Goal: Information Seeking & Learning: Check status

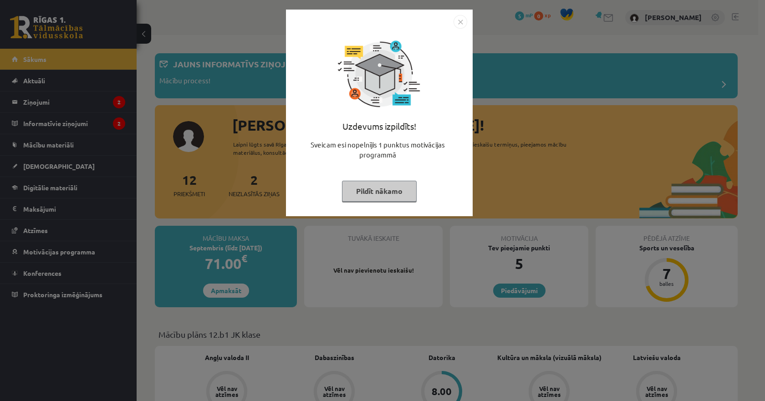
click at [464, 20] on img "Close" at bounding box center [461, 22] width 14 height 14
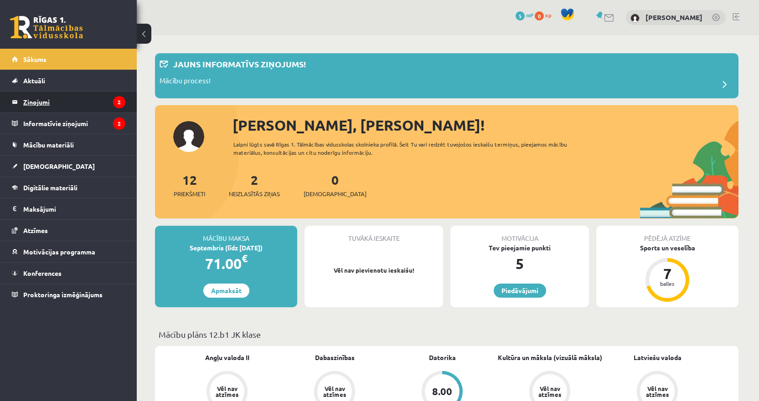
click at [70, 98] on legend "Ziņojumi 2" at bounding box center [74, 102] width 102 height 21
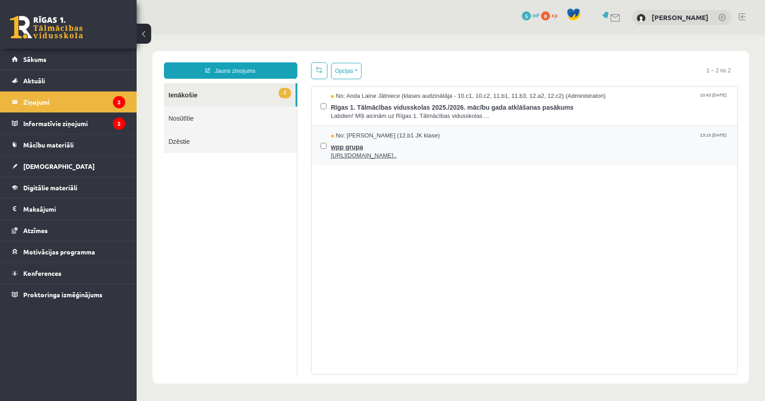
click at [524, 137] on div "No: Megija Balabkina (12.b1 JK klase) 13:15 18/08/2025" at bounding box center [530, 136] width 398 height 9
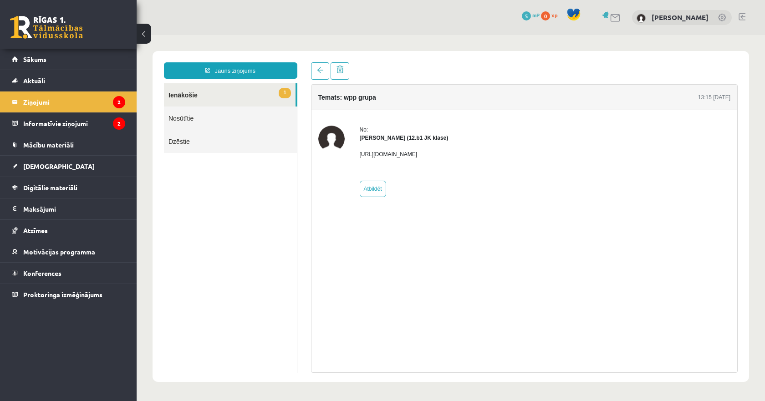
click at [237, 97] on link "1 Ienākošie" at bounding box center [230, 94] width 132 height 23
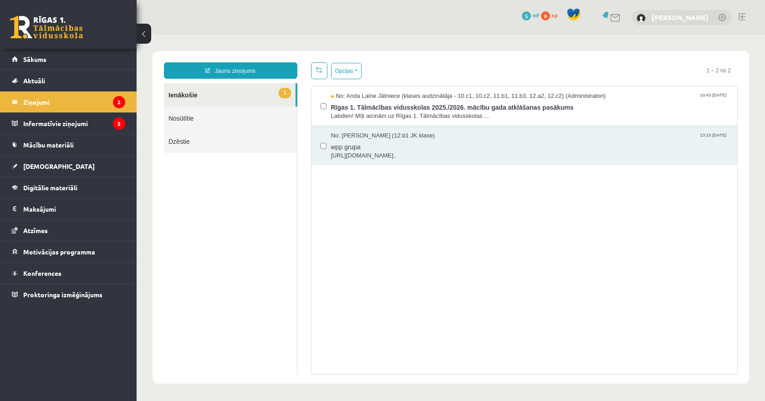
click at [683, 14] on link "[PERSON_NAME]" at bounding box center [680, 17] width 57 height 9
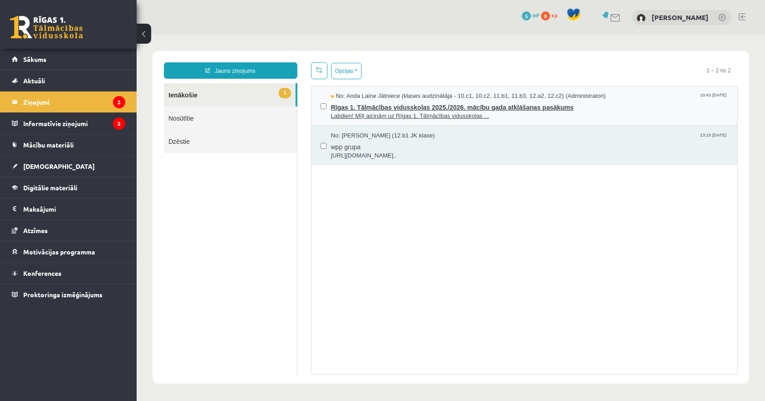
click at [503, 112] on span "Labdien! Mīļi aicinām uz Rīgas 1. Tālmācības vidusskolas ..." at bounding box center [530, 116] width 398 height 9
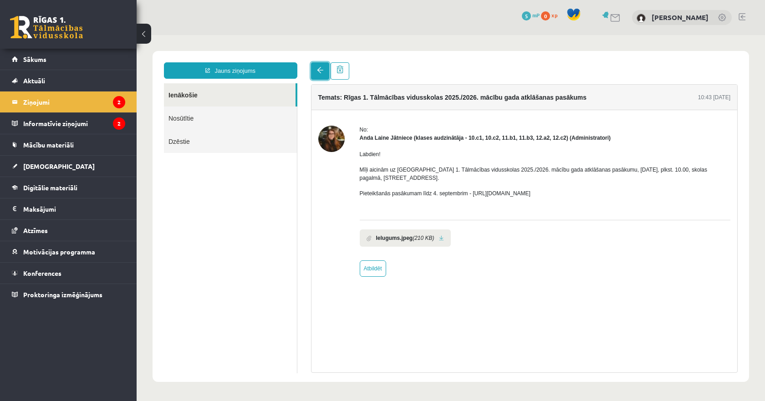
click at [322, 67] on link at bounding box center [320, 70] width 18 height 17
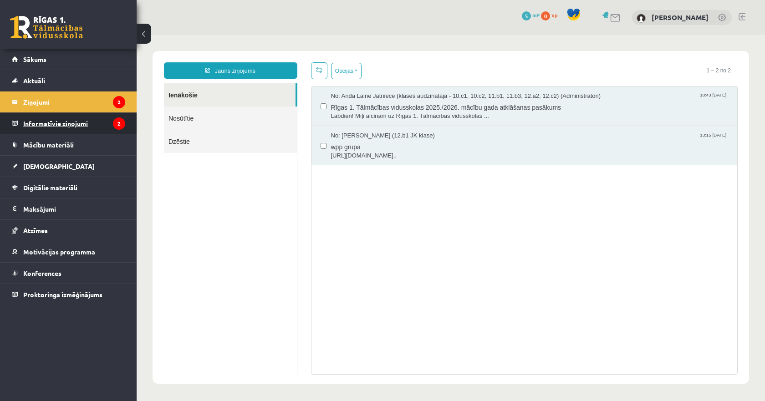
click at [90, 120] on legend "Informatīvie ziņojumi 2" at bounding box center [74, 123] width 102 height 21
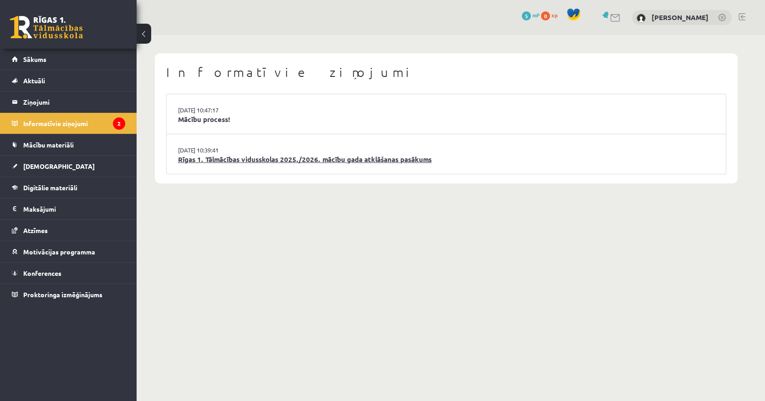
click at [270, 163] on link "Rīgas 1. Tālmācības vidusskolas 2025./2026. mācību gada atklāšanas pasākums" at bounding box center [446, 159] width 537 height 10
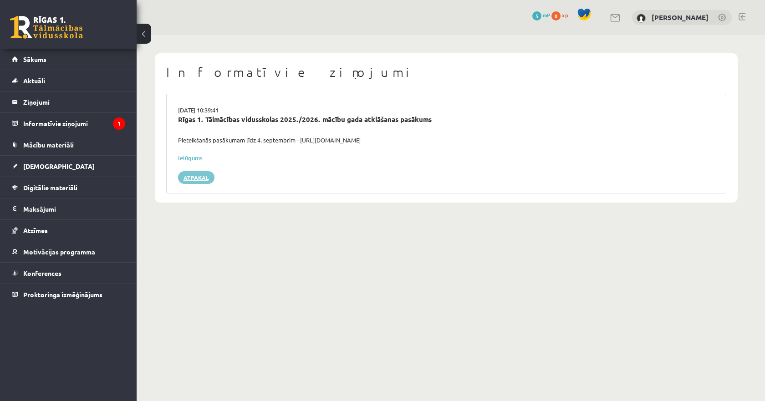
click at [201, 173] on link "Atpakaļ" at bounding box center [196, 177] width 36 height 13
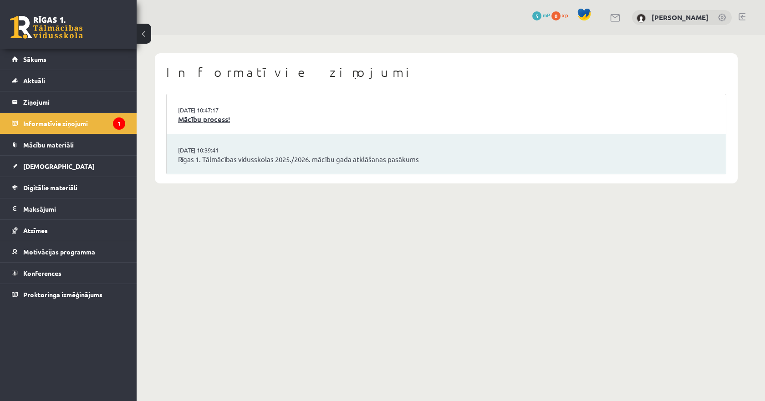
click at [217, 123] on link "Mācību process!" at bounding box center [446, 119] width 537 height 10
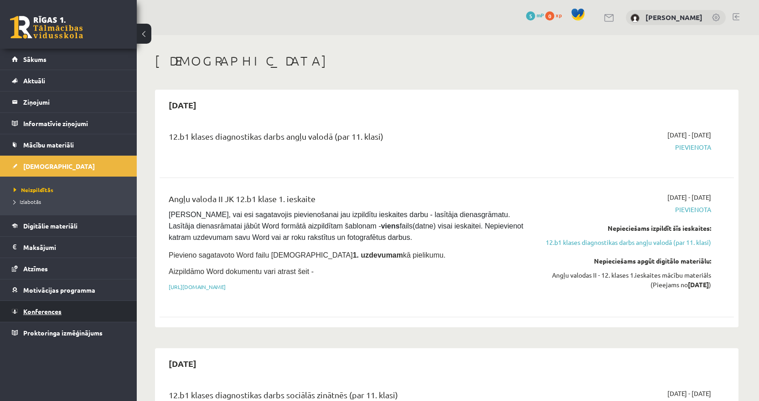
click at [61, 316] on link "Konferences" at bounding box center [68, 311] width 113 height 21
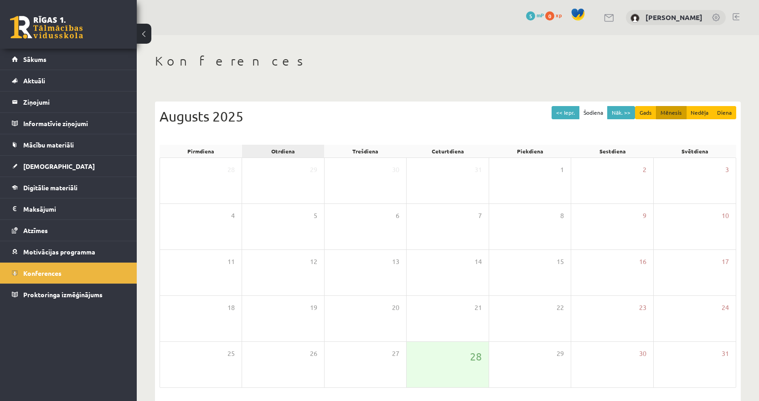
scroll to position [34, 0]
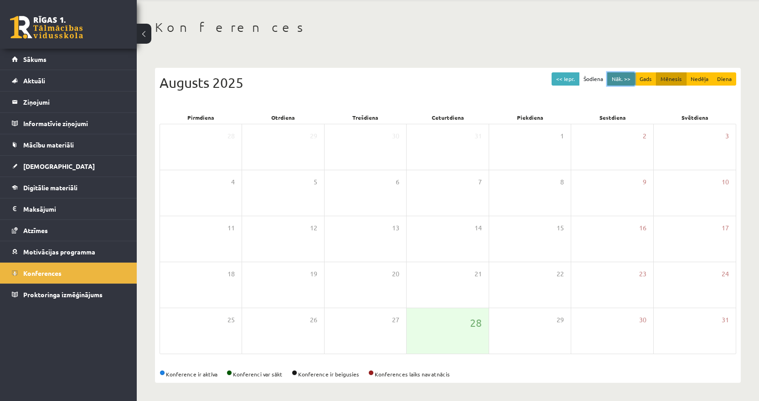
click at [627, 76] on button "Nāk. >>" at bounding box center [621, 78] width 28 height 13
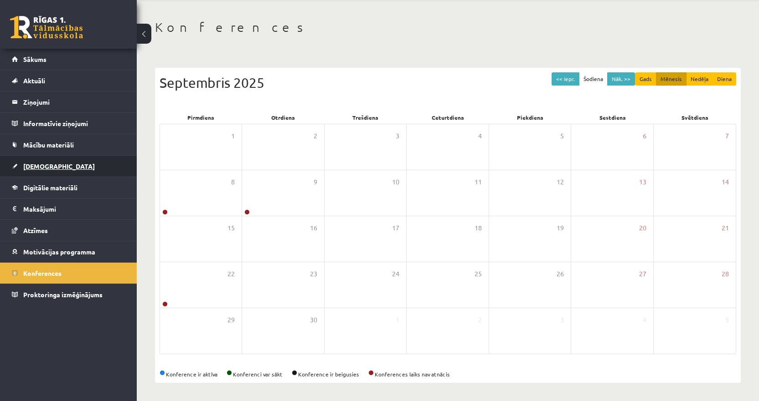
click at [44, 166] on span "[DEMOGRAPHIC_DATA]" at bounding box center [59, 166] width 72 height 8
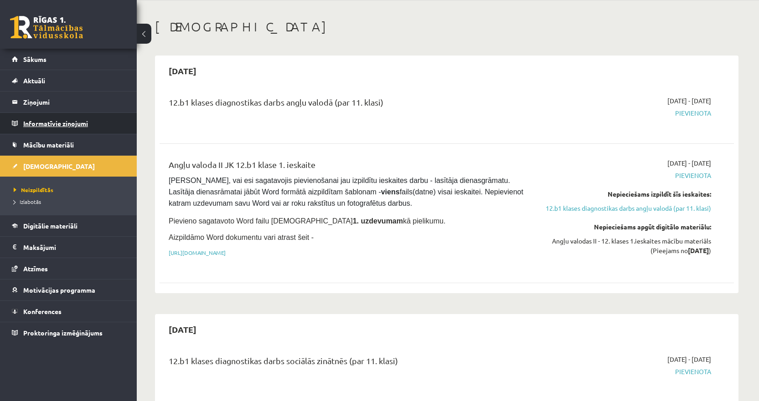
click at [78, 124] on legend "Informatīvie ziņojumi 0" at bounding box center [74, 123] width 102 height 21
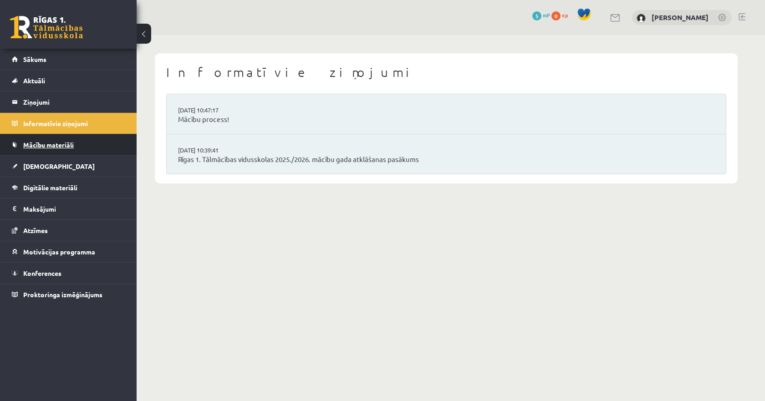
click at [62, 148] on span "Mācību materiāli" at bounding box center [48, 145] width 51 height 8
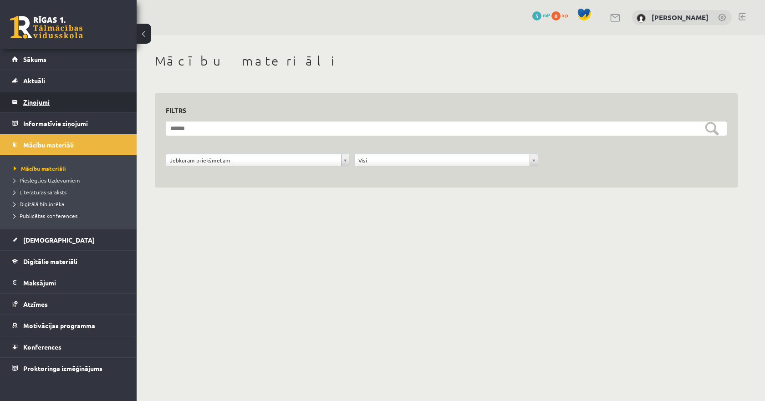
click at [57, 94] on legend "Ziņojumi 0" at bounding box center [74, 102] width 102 height 21
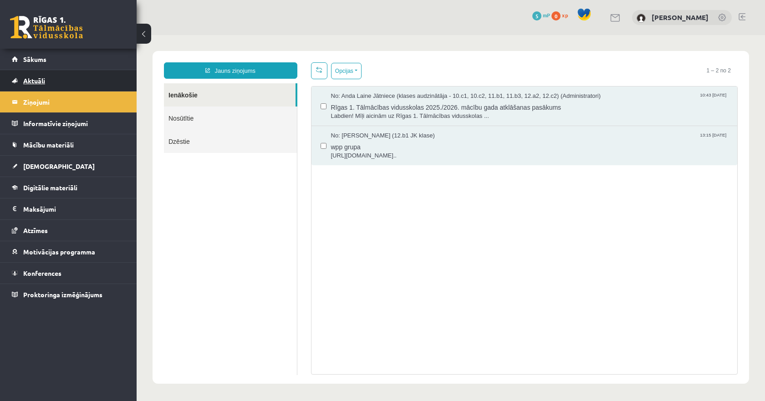
click at [54, 80] on link "Aktuāli" at bounding box center [68, 80] width 113 height 21
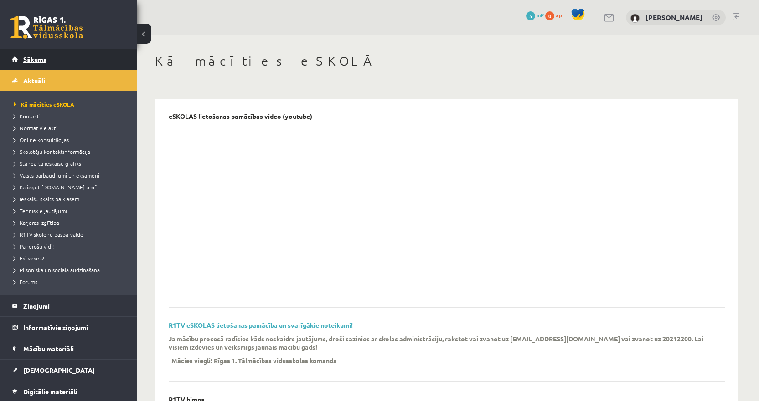
click at [48, 59] on link "Sākums" at bounding box center [68, 59] width 113 height 21
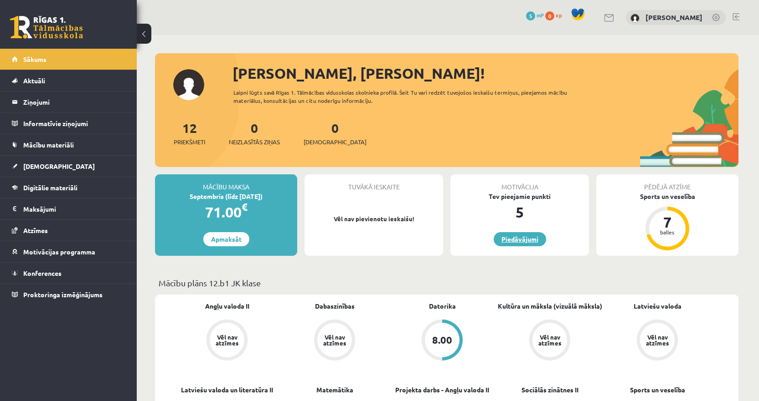
click at [524, 242] on link "Piedāvājumi" at bounding box center [519, 239] width 52 height 14
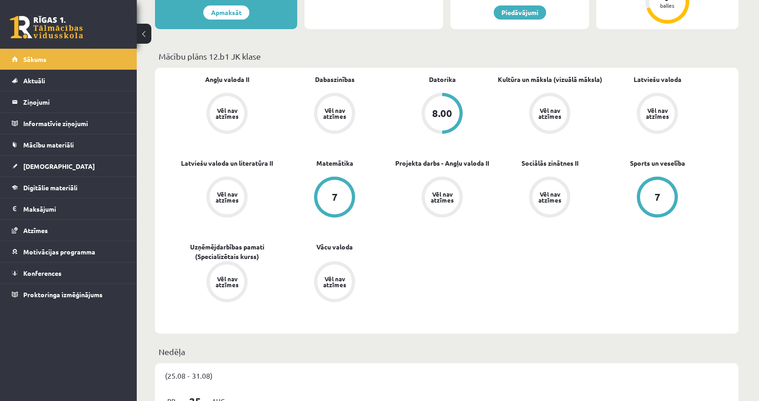
scroll to position [228, 0]
click at [319, 192] on div "7" at bounding box center [334, 196] width 35 height 35
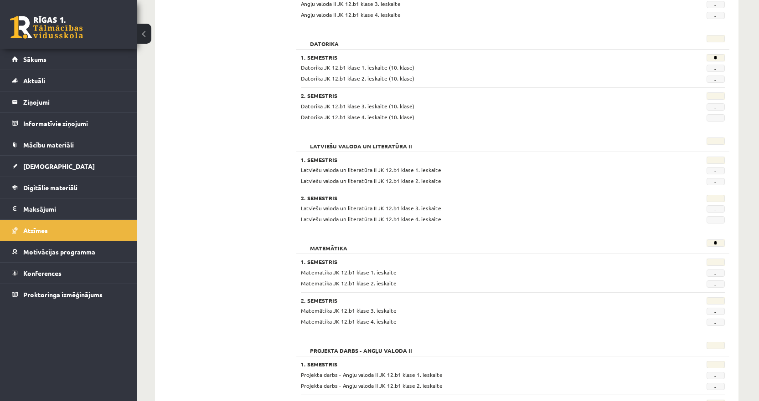
scroll to position [273, 0]
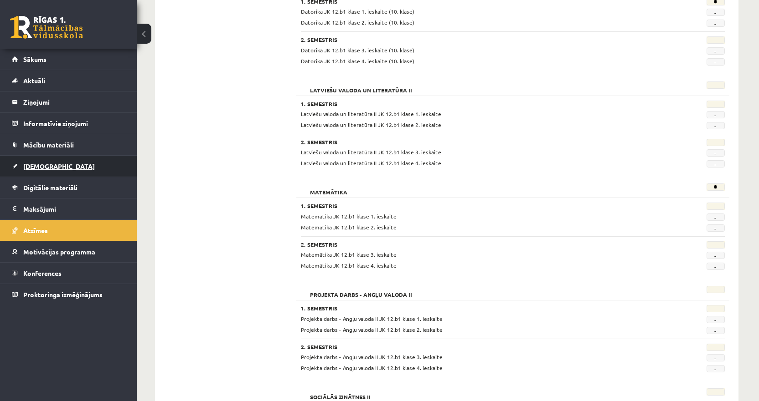
click at [61, 166] on link "[DEMOGRAPHIC_DATA]" at bounding box center [68, 166] width 113 height 21
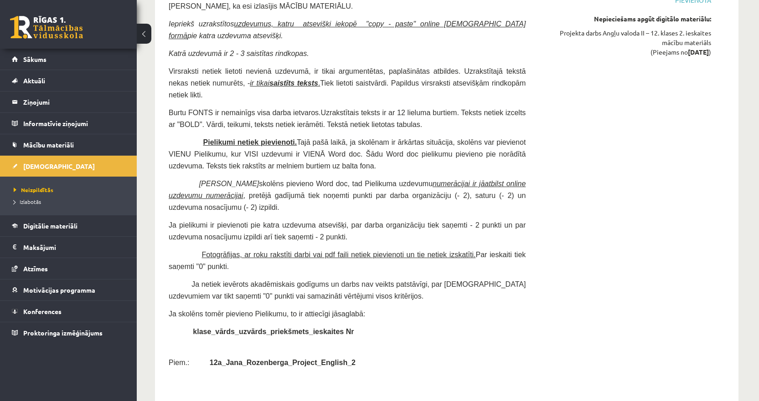
scroll to position [3363, 0]
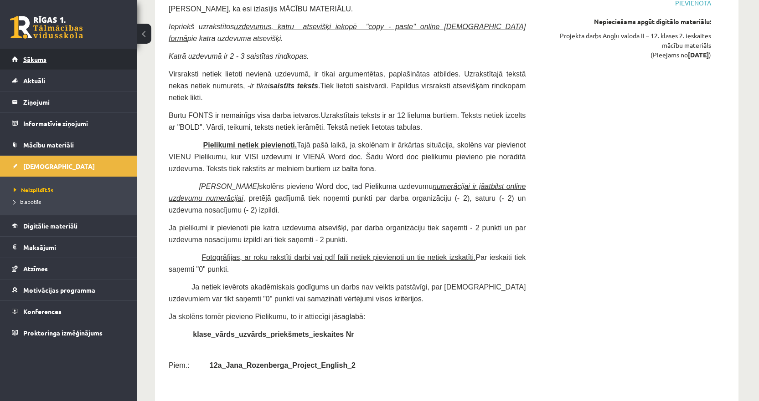
click at [49, 58] on link "Sākums" at bounding box center [68, 59] width 113 height 21
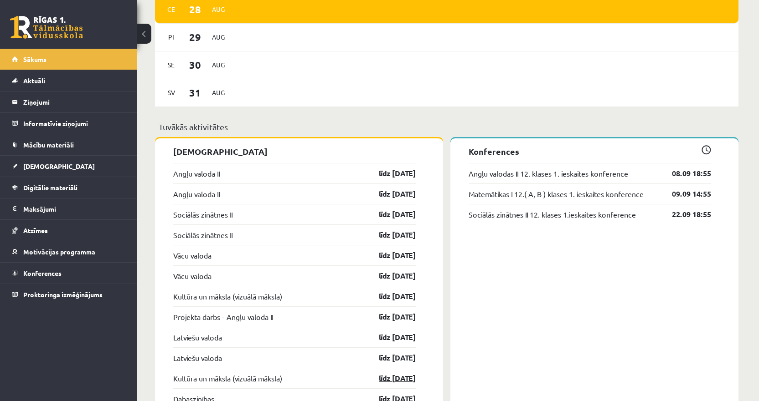
scroll to position [705, 0]
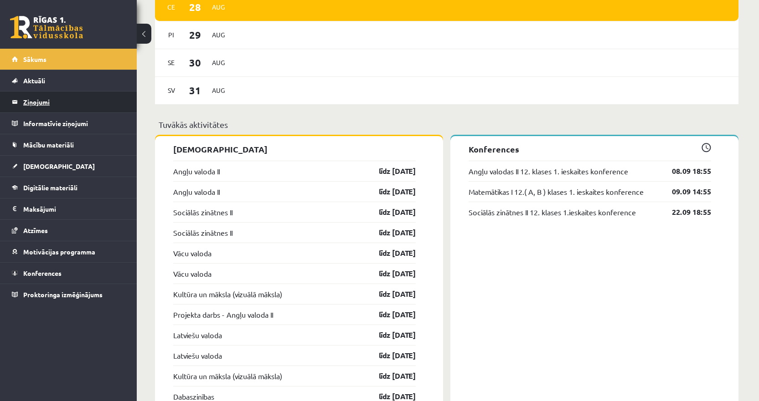
click at [31, 104] on legend "Ziņojumi 0" at bounding box center [74, 102] width 102 height 21
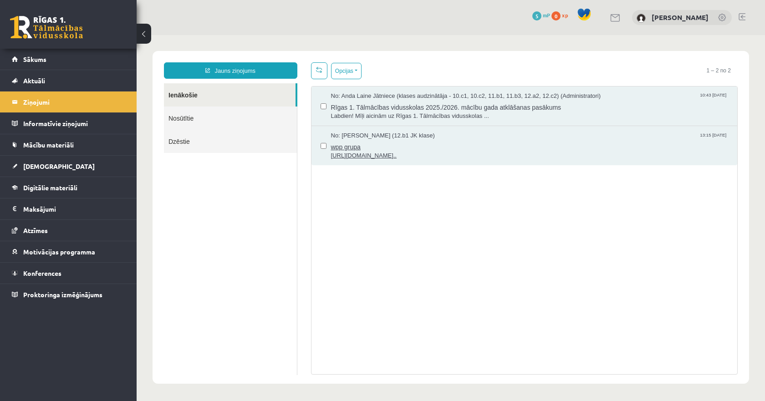
click at [421, 135] on span "No: Megija Balabkina (12.b1 JK klase)" at bounding box center [383, 136] width 104 height 9
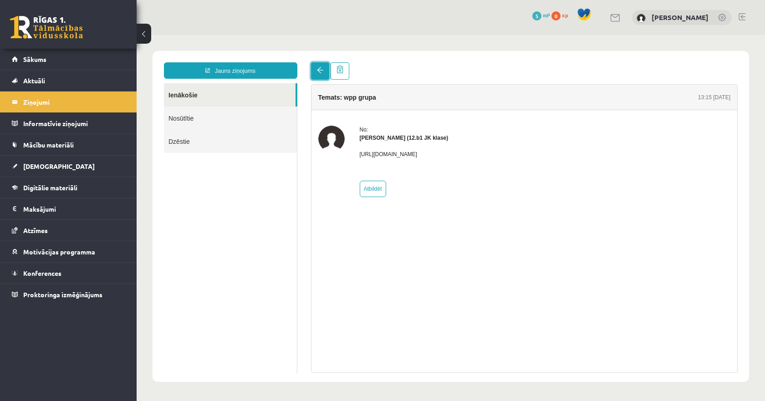
click at [318, 64] on link at bounding box center [320, 70] width 18 height 17
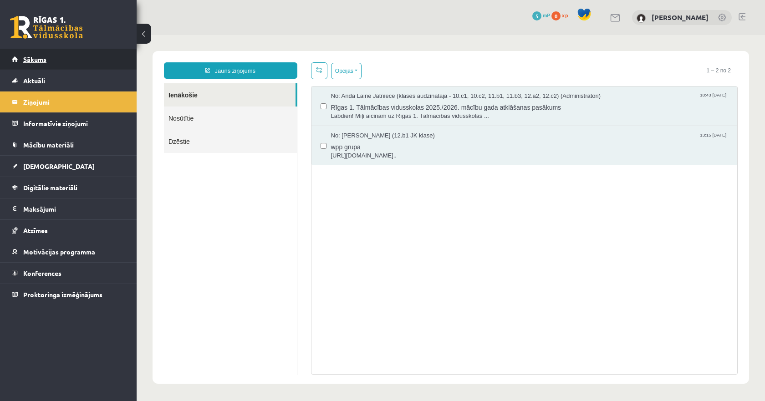
click at [36, 49] on link "Sākums" at bounding box center [68, 59] width 113 height 21
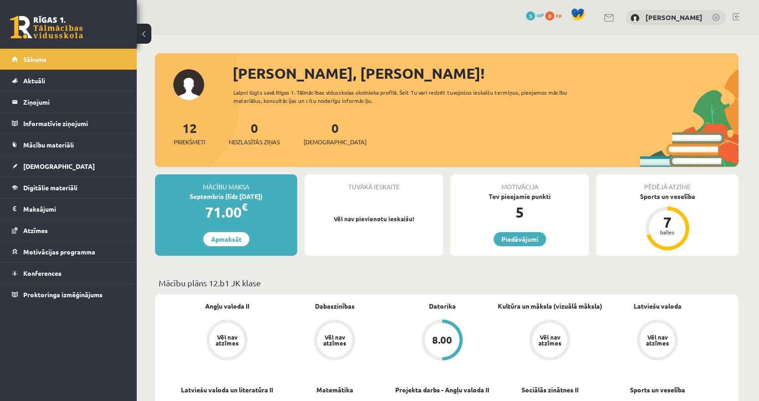
click at [145, 34] on button at bounding box center [144, 34] width 15 height 20
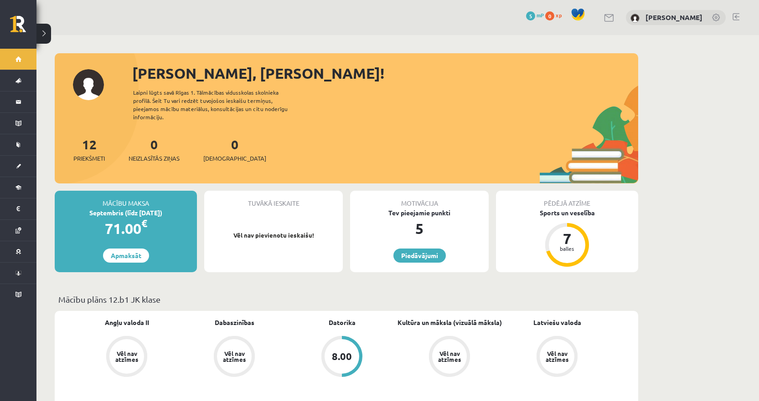
click at [138, 34] on div "0 Dāvanas 5 mP 0 xp [PERSON_NAME]" at bounding box center [397, 17] width 722 height 35
click at [49, 34] on button at bounding box center [43, 34] width 15 height 20
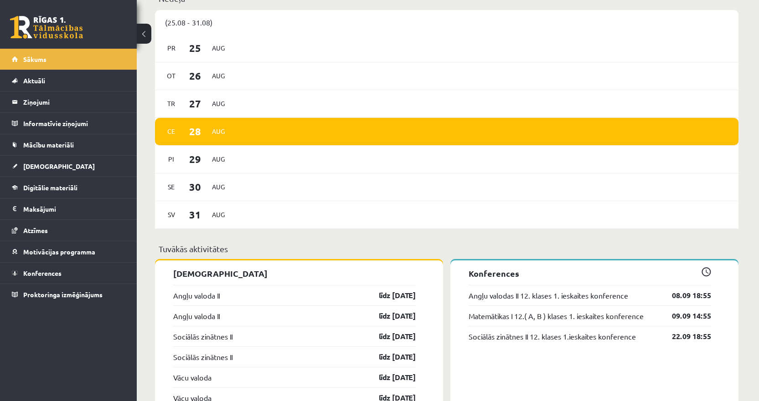
scroll to position [775, 0]
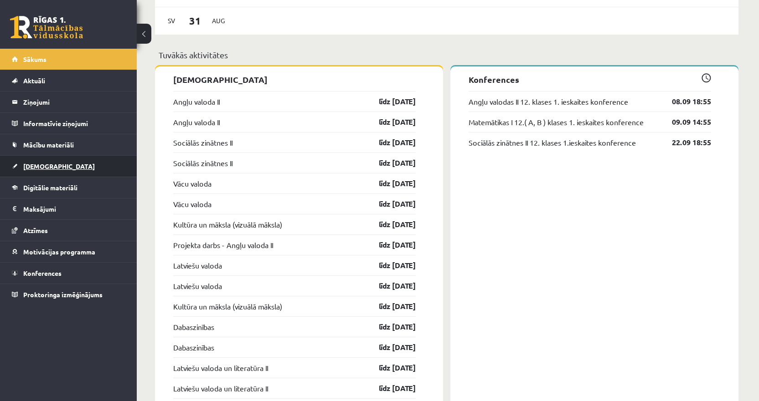
click at [35, 168] on span "[DEMOGRAPHIC_DATA]" at bounding box center [59, 166] width 72 height 8
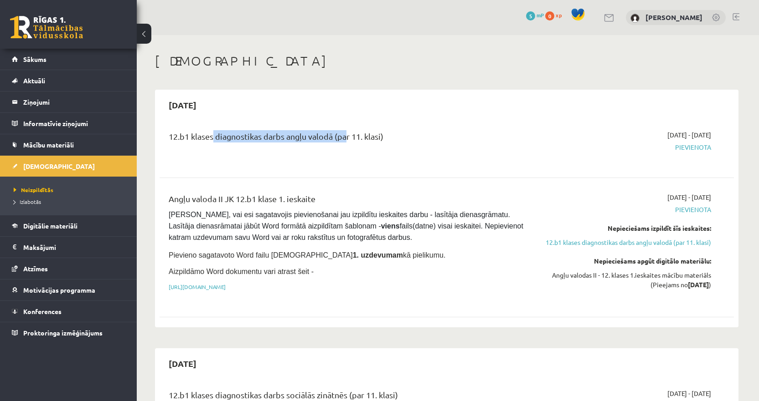
drag, startPoint x: 211, startPoint y: 137, endPoint x: 342, endPoint y: 141, distance: 130.4
click at [342, 141] on div "12.b1 klases diagnostikas darbs angļu valodā (par 11. klasi)" at bounding box center [347, 138] width 357 height 17
drag, startPoint x: 373, startPoint y: 140, endPoint x: 395, endPoint y: 140, distance: 21.4
click at [374, 140] on div "12.b1 klases diagnostikas darbs angļu valodā (par 11. klasi)" at bounding box center [347, 138] width 357 height 17
drag, startPoint x: 395, startPoint y: 140, endPoint x: 343, endPoint y: 148, distance: 53.5
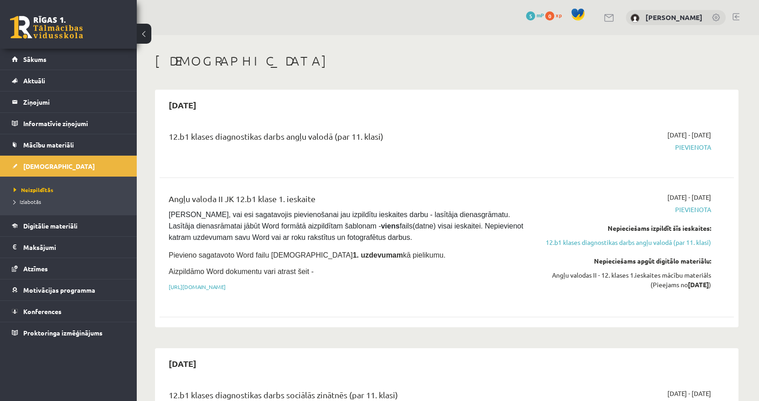
click at [343, 148] on div "12.b1 klases diagnostikas darbs angļu valodā (par 11. klasi)" at bounding box center [347, 146] width 370 height 33
click at [344, 153] on div "12.b1 klases diagnostikas darbs angļu valodā (par 11. klasi)" at bounding box center [347, 146] width 370 height 33
drag, startPoint x: 323, startPoint y: 197, endPoint x: 193, endPoint y: 198, distance: 129.9
click at [156, 210] on div "[DATE] 12.b1 klases diagnostikas darbs angļu valodā (par 11. klasi) [DATE] - [D…" at bounding box center [446, 209] width 583 height 238
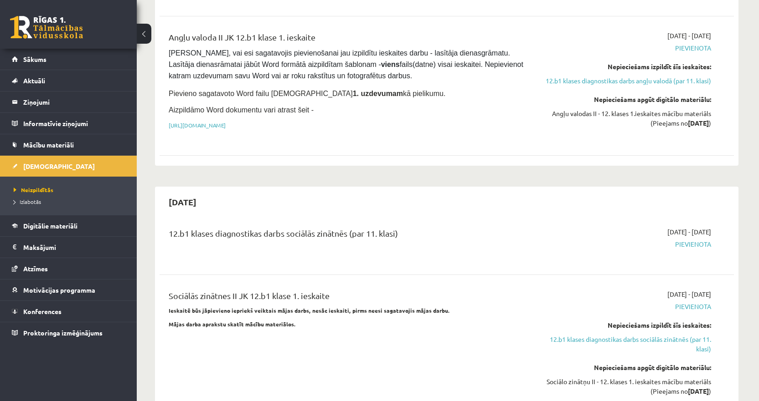
scroll to position [273, 0]
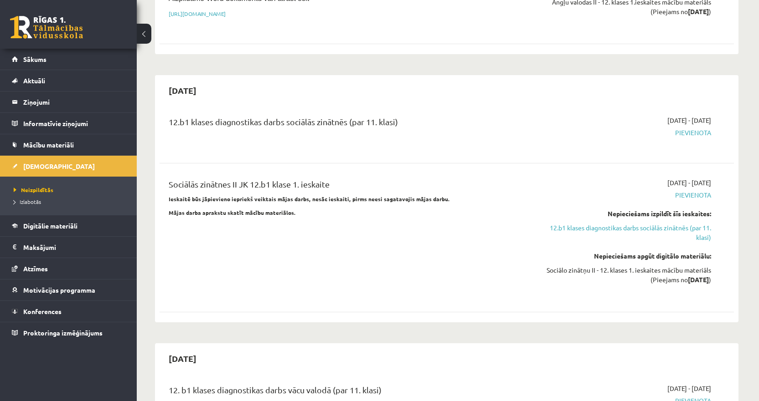
drag, startPoint x: 215, startPoint y: 123, endPoint x: 409, endPoint y: 123, distance: 193.6
click at [409, 123] on div "12.b1 klases diagnostikas darbs sociālās zinātnēs (par 11. klasi)" at bounding box center [347, 124] width 357 height 17
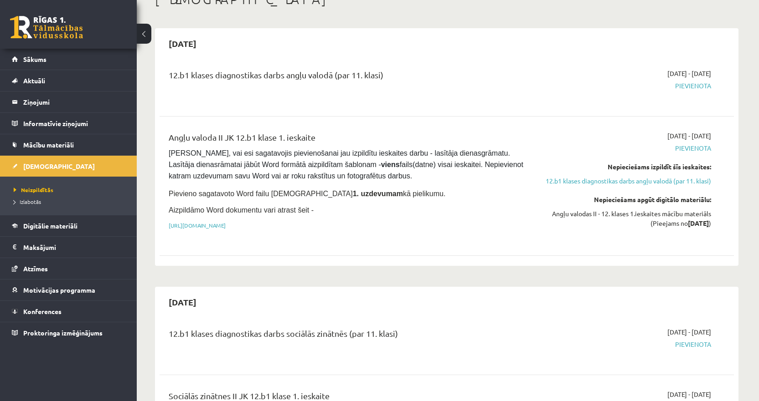
scroll to position [0, 0]
